Goal: Use online tool/utility: Utilize a website feature to perform a specific function

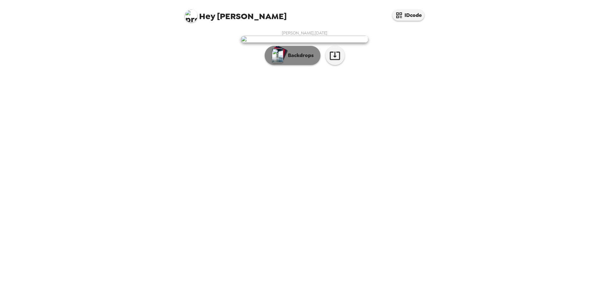
click at [291, 59] on p "Backdrops" at bounding box center [299, 56] width 29 height 8
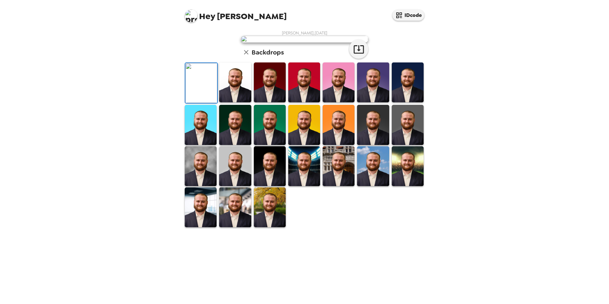
scroll to position [82, 0]
click at [236, 186] on img at bounding box center [235, 166] width 32 height 40
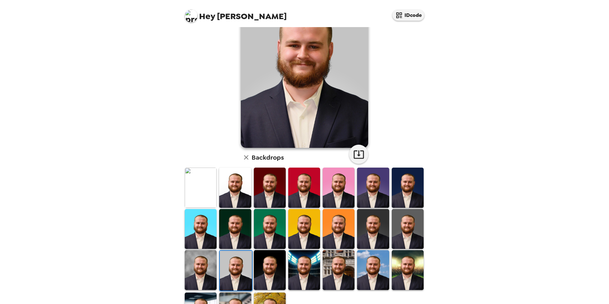
scroll to position [0, 0]
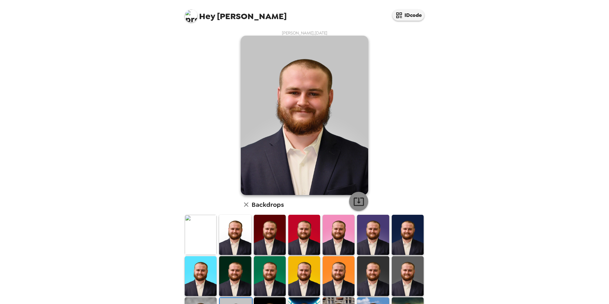
click at [354, 204] on icon "button" at bounding box center [358, 201] width 11 height 11
click at [198, 232] on img at bounding box center [201, 235] width 32 height 40
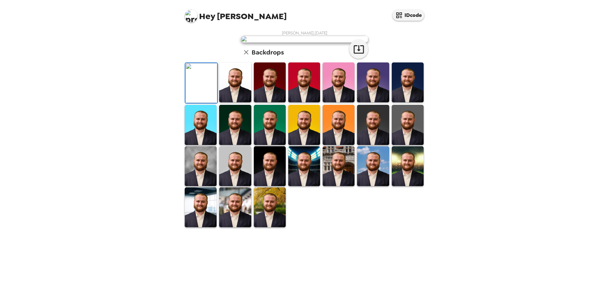
scroll to position [82, 0]
